Goal: Navigation & Orientation: Find specific page/section

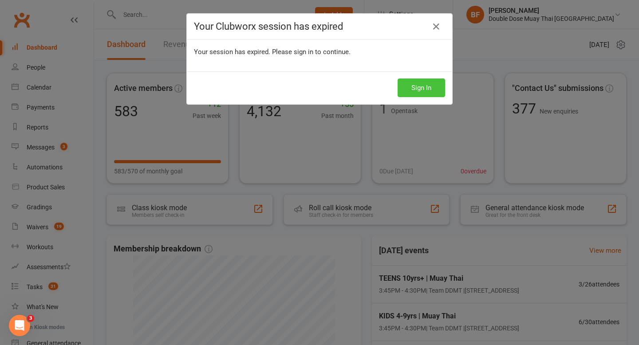
click at [422, 86] on button "Sign In" at bounding box center [421, 88] width 47 height 19
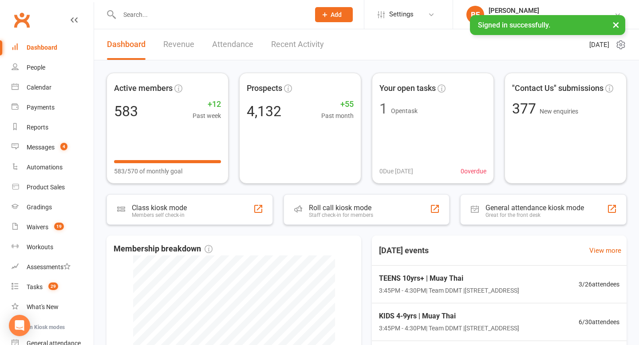
click at [205, 13] on input "text" at bounding box center [210, 14] width 187 height 12
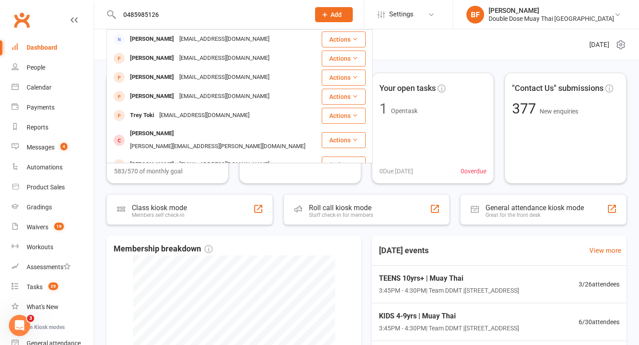
drag, startPoint x: 178, startPoint y: 17, endPoint x: 119, endPoint y: 17, distance: 59.0
click at [119, 17] on input "0485985126" at bounding box center [210, 14] width 187 height 12
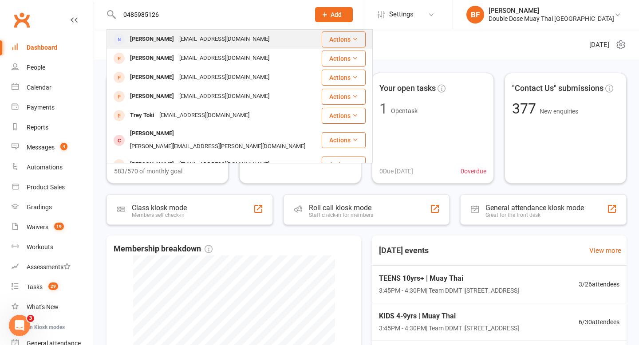
type input "0485985126"
click at [161, 44] on div "[PERSON_NAME]" at bounding box center [151, 39] width 49 height 13
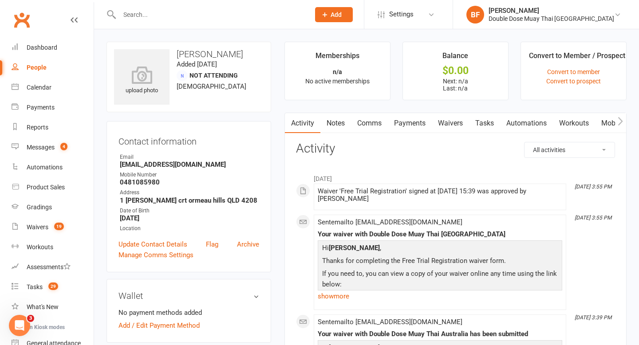
click at [176, 14] on input "text" at bounding box center [210, 14] width 187 height 12
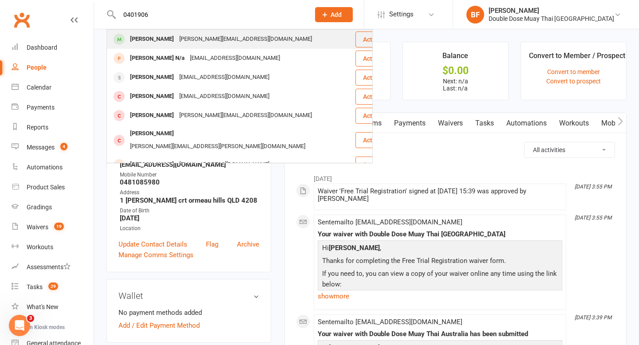
type input "0401906"
click at [194, 42] on div "[PERSON_NAME][EMAIL_ADDRESS][DOMAIN_NAME]" at bounding box center [246, 39] width 138 height 13
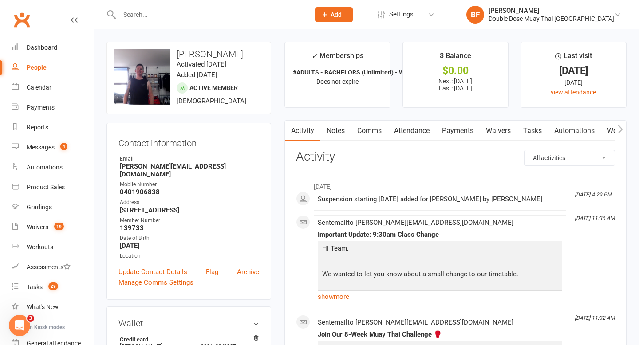
click at [459, 131] on link "Payments" at bounding box center [458, 131] width 44 height 20
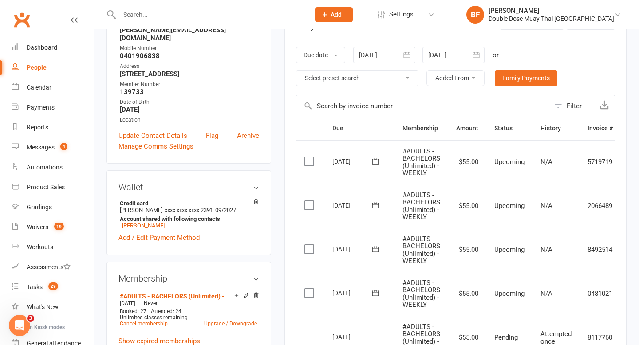
scroll to position [268, 0]
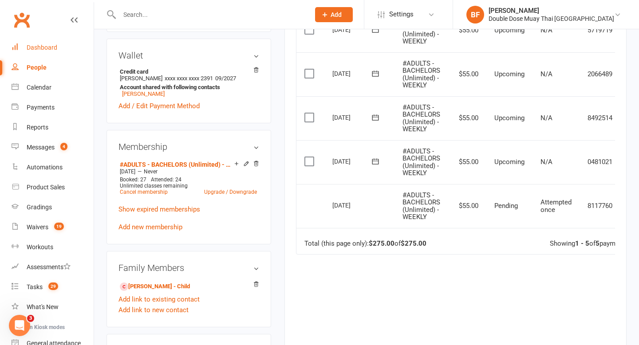
click at [47, 50] on div "Dashboard" at bounding box center [42, 47] width 31 height 7
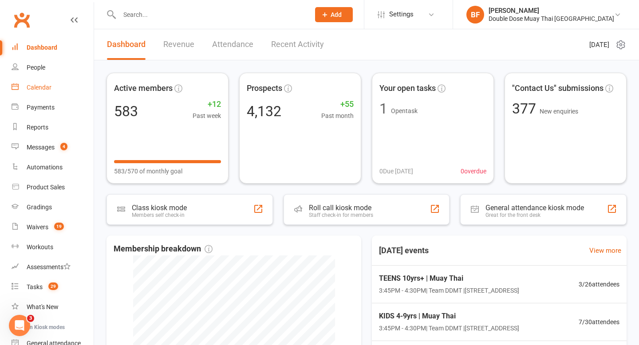
click at [49, 88] on div "Calendar" at bounding box center [39, 87] width 25 height 7
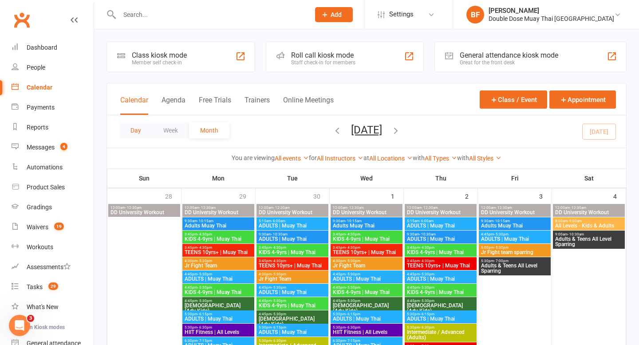
click at [135, 131] on button "Day" at bounding box center [135, 131] width 33 height 16
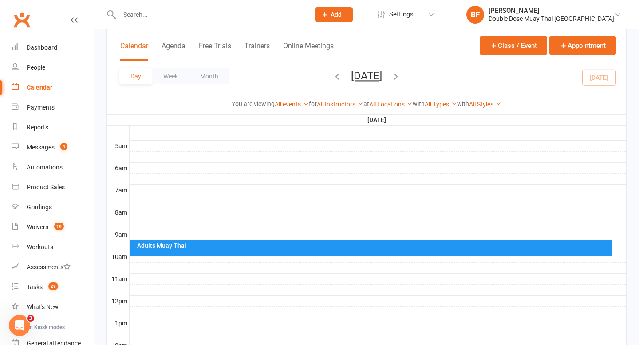
scroll to position [293, 0]
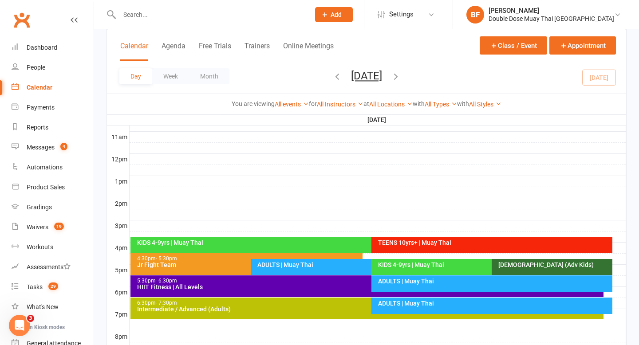
click at [310, 243] on div "KIDS 4-9yrs | Muay Thai" at bounding box center [370, 243] width 466 height 6
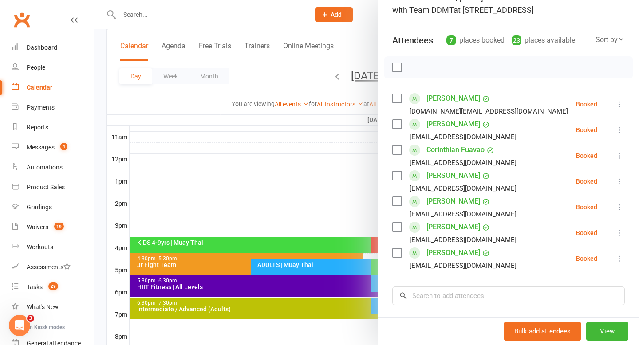
scroll to position [91, 0]
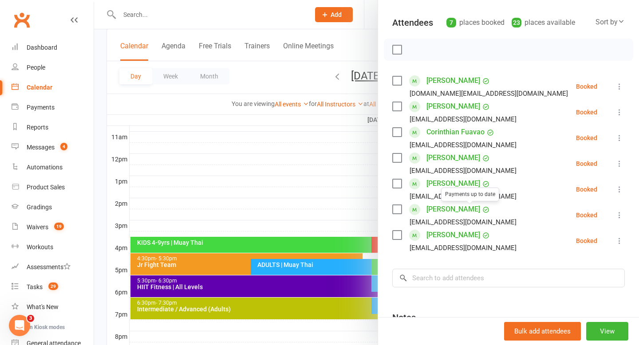
click at [274, 203] on div at bounding box center [366, 172] width 545 height 345
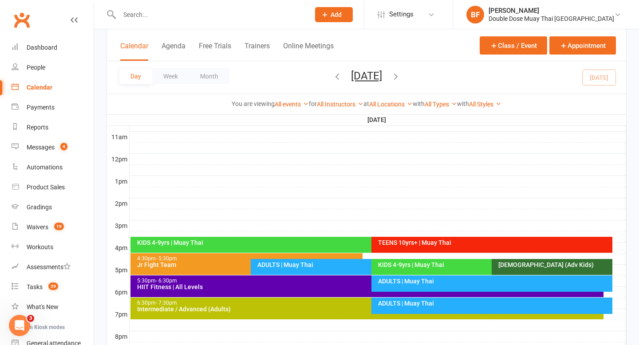
click at [425, 243] on div "TEENS 10yrs+ | Muay Thai" at bounding box center [494, 243] width 233 height 6
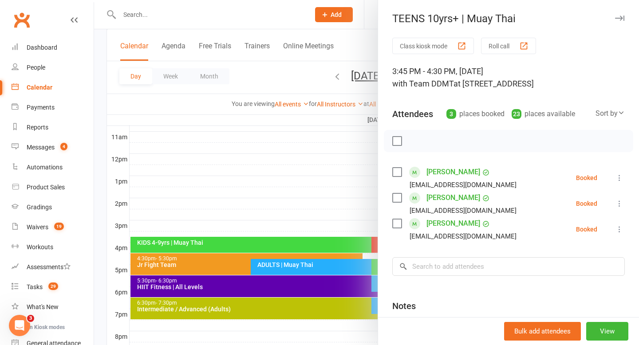
click at [286, 174] on div at bounding box center [366, 172] width 545 height 345
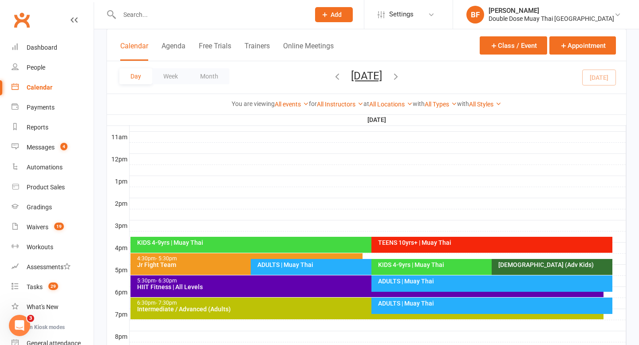
click at [284, 265] on div "ADULTS | Muay Thai" at bounding box center [369, 265] width 224 height 6
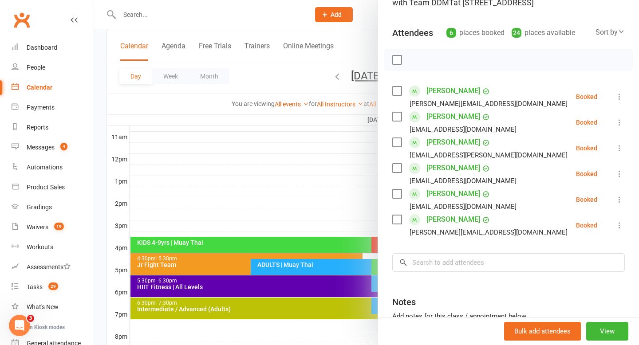
scroll to position [96, 0]
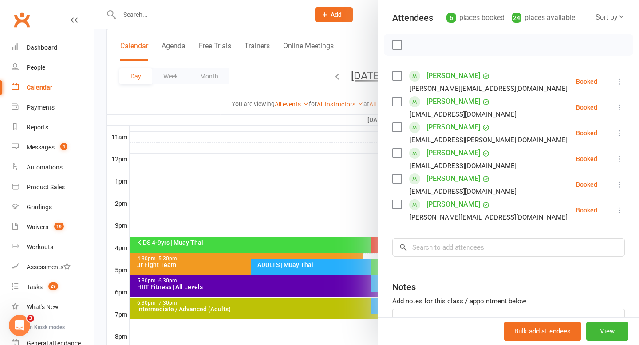
click at [229, 200] on div at bounding box center [366, 172] width 545 height 345
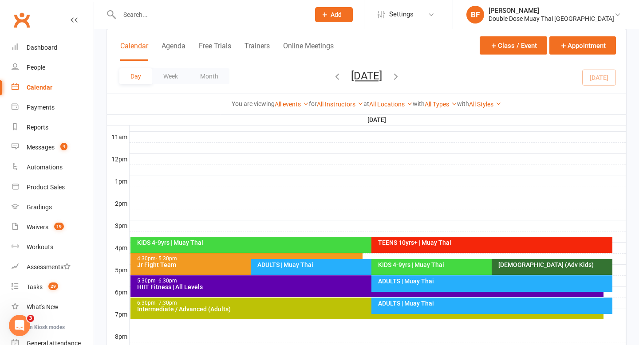
click at [411, 267] on div "KIDS 4-9yrs | Muay Thai" at bounding box center [490, 265] width 224 height 6
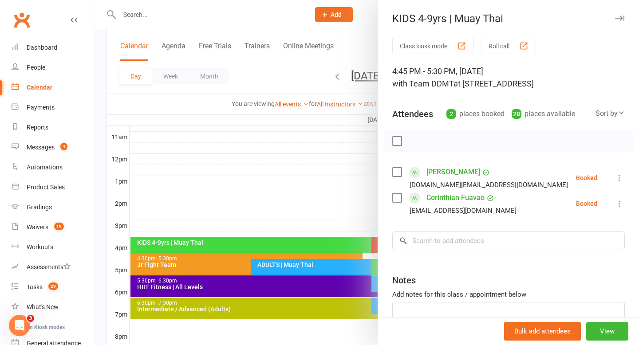
click at [288, 187] on div at bounding box center [366, 172] width 545 height 345
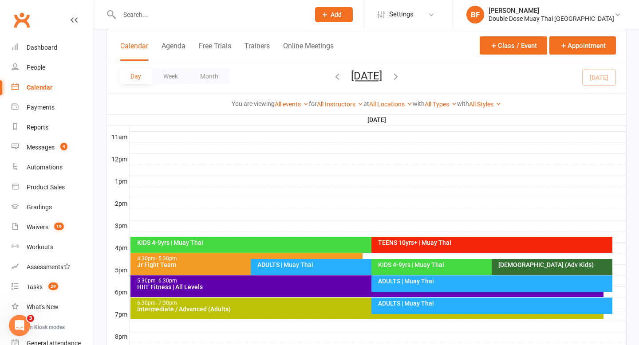
click at [388, 281] on div "ADULTS | Muay Thai" at bounding box center [494, 281] width 233 height 6
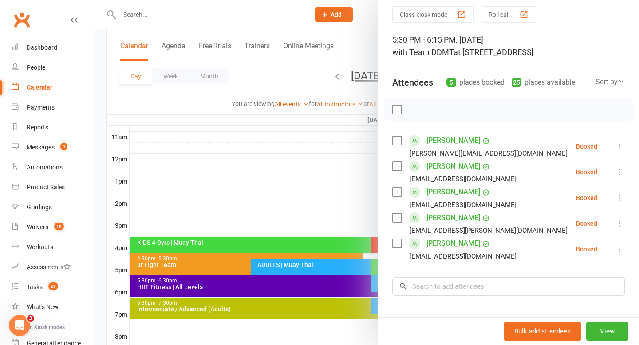
scroll to position [36, 0]
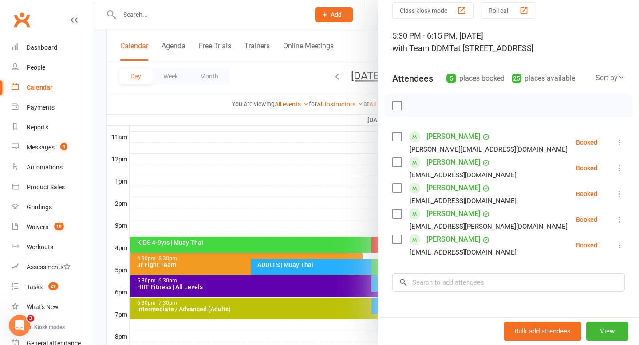
click at [303, 250] on div at bounding box center [366, 172] width 545 height 345
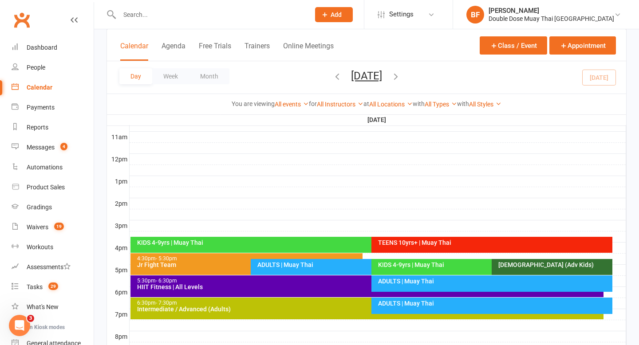
click at [400, 301] on div "ADULTS | Muay Thai" at bounding box center [494, 304] width 233 height 6
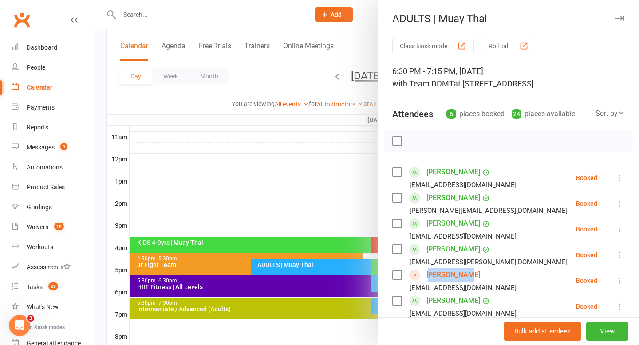
drag, startPoint x: 468, startPoint y: 274, endPoint x: 428, endPoint y: 275, distance: 40.0
click at [428, 275] on div "[PERSON_NAME] [EMAIL_ADDRESS][DOMAIN_NAME]" at bounding box center [456, 281] width 128 height 26
copy link "[PERSON_NAME]"
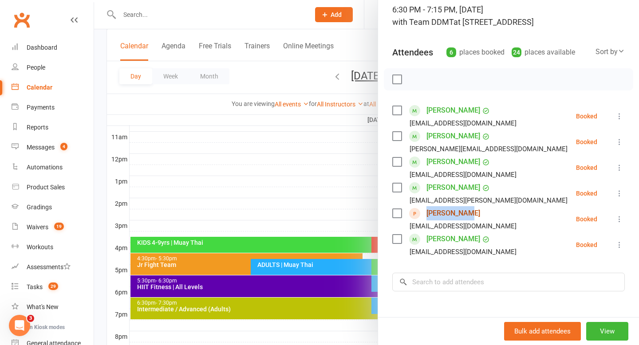
scroll to position [64, 0]
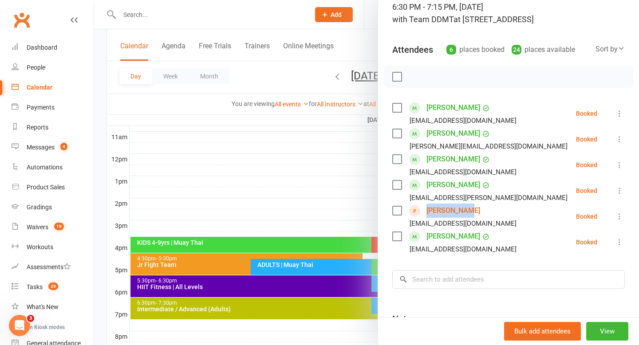
click at [289, 205] on div at bounding box center [366, 172] width 545 height 345
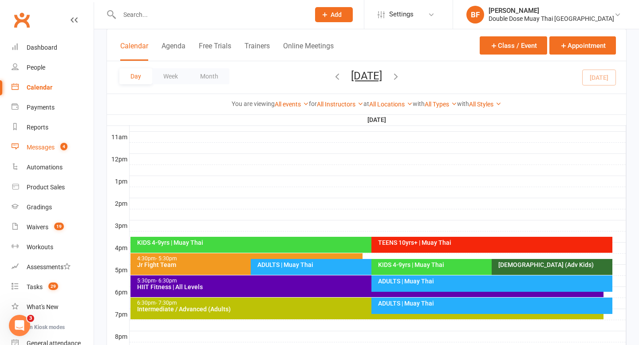
click at [45, 146] on div "Messages" at bounding box center [41, 147] width 28 height 7
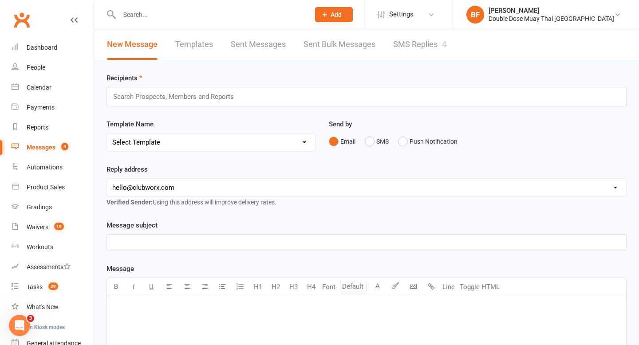
click at [403, 47] on link "SMS Replies 4" at bounding box center [419, 44] width 53 height 31
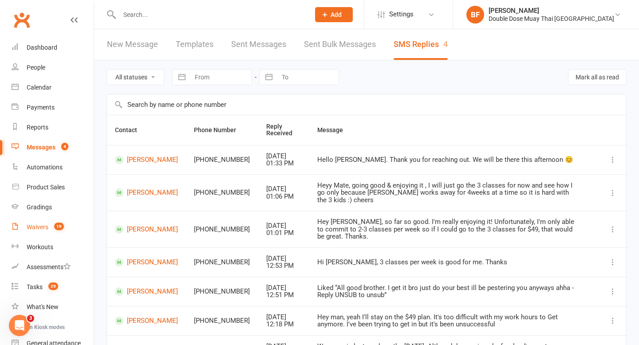
click at [45, 227] on div "Waivers" at bounding box center [38, 227] width 22 height 7
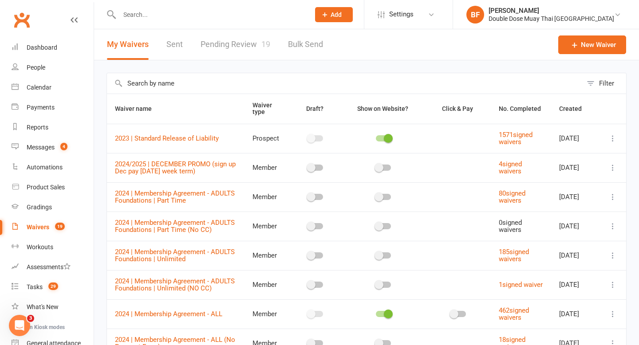
click at [230, 48] on link "Pending Review 19" at bounding box center [236, 44] width 70 height 31
